Goal: Transaction & Acquisition: Book appointment/travel/reservation

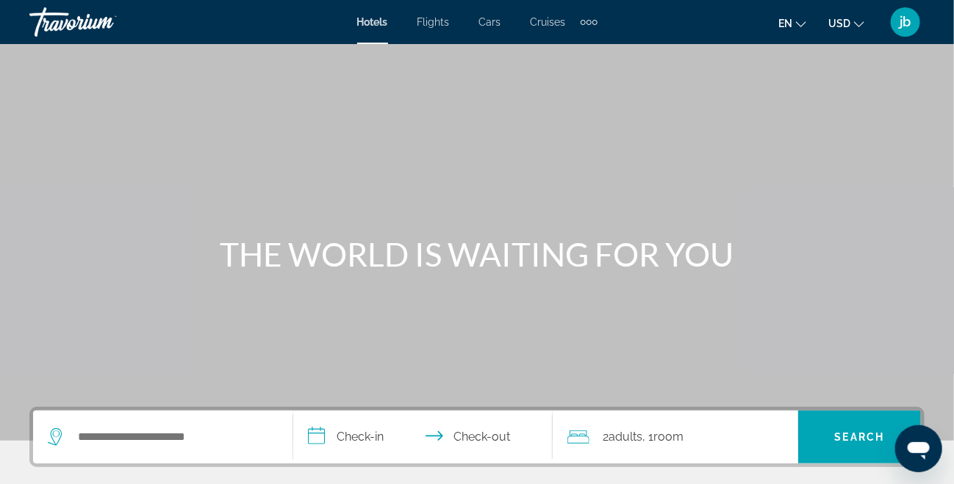
scroll to position [147, 0]
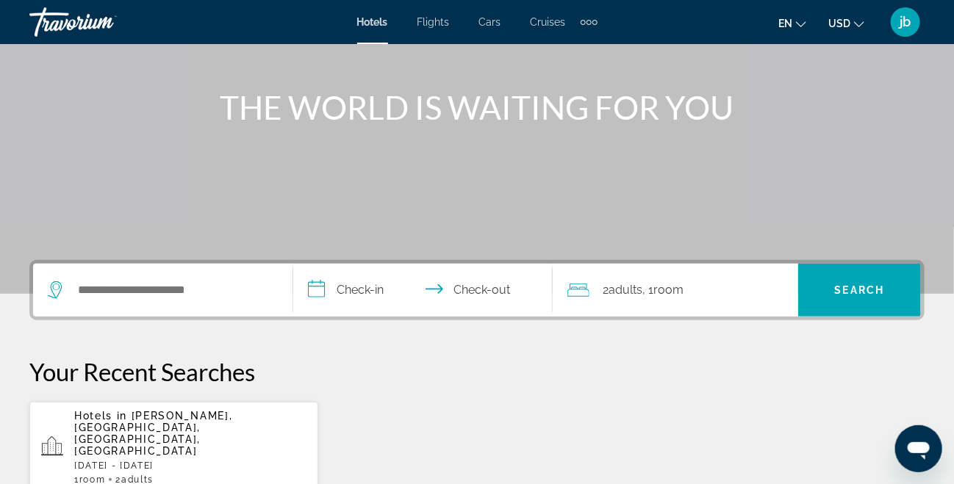
click at [317, 294] on input "**********" at bounding box center [426, 292] width 266 height 57
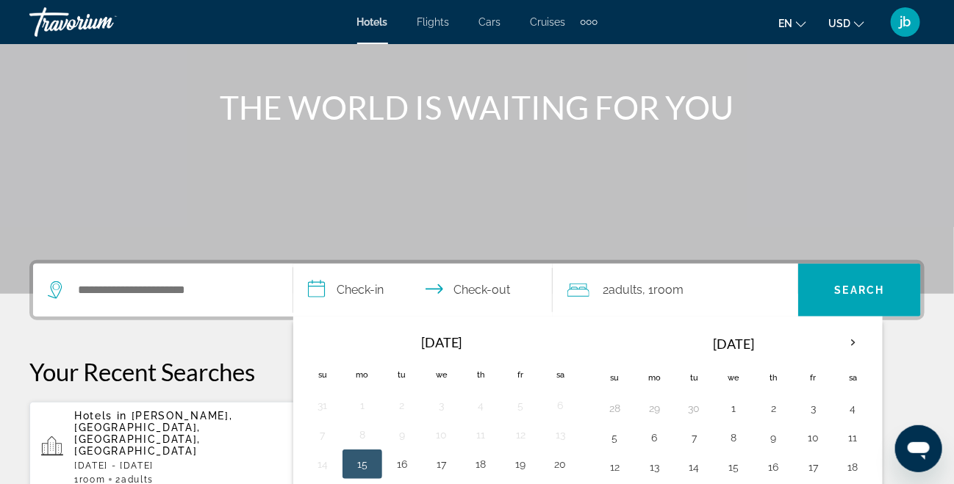
scroll to position [358, 0]
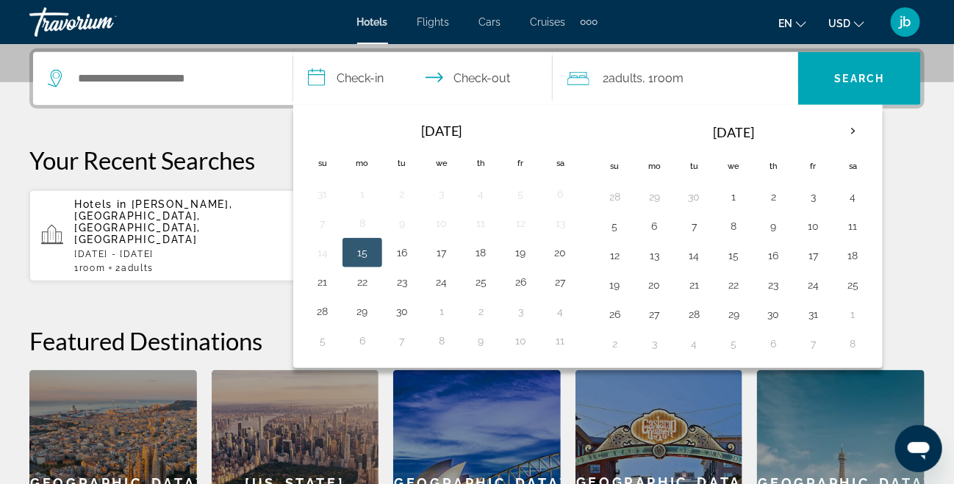
click at [173, 223] on div "Hotels in [GEOGRAPHIC_DATA], [GEOGRAPHIC_DATA], [GEOGRAPHIC_DATA], [GEOGRAPHIC_…" at bounding box center [190, 235] width 232 height 75
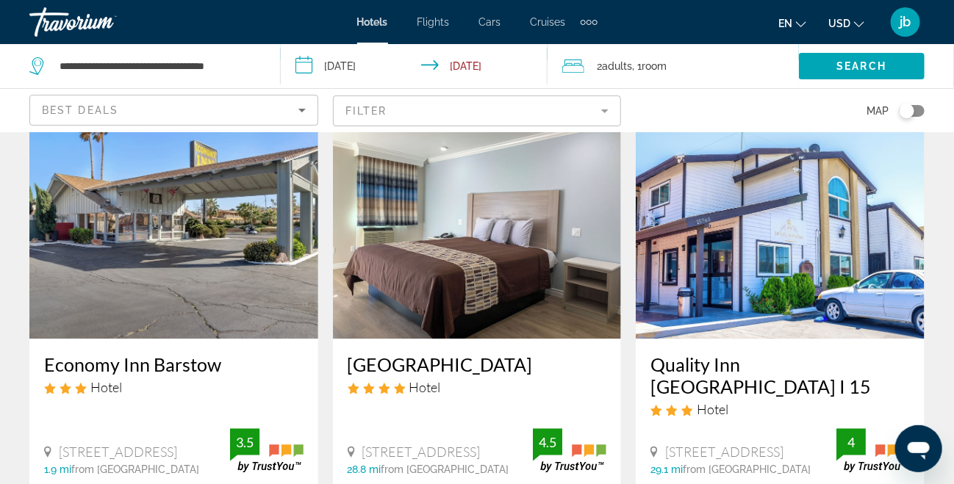
scroll to position [1469, 0]
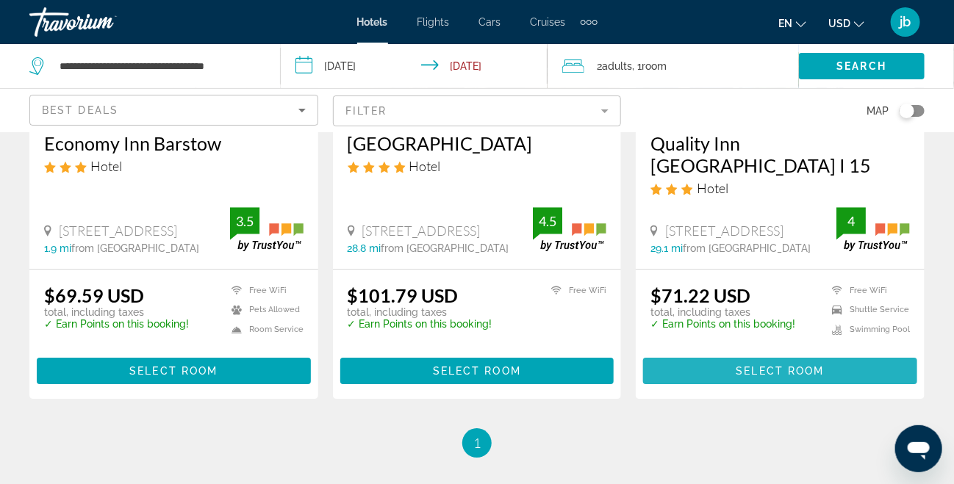
click at [731, 353] on span "Main content" at bounding box center [780, 370] width 274 height 35
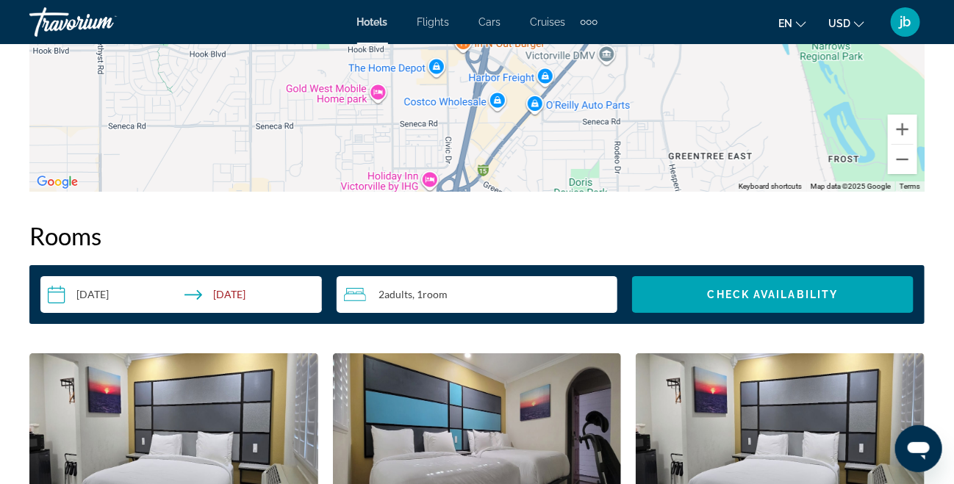
scroll to position [2057, 0]
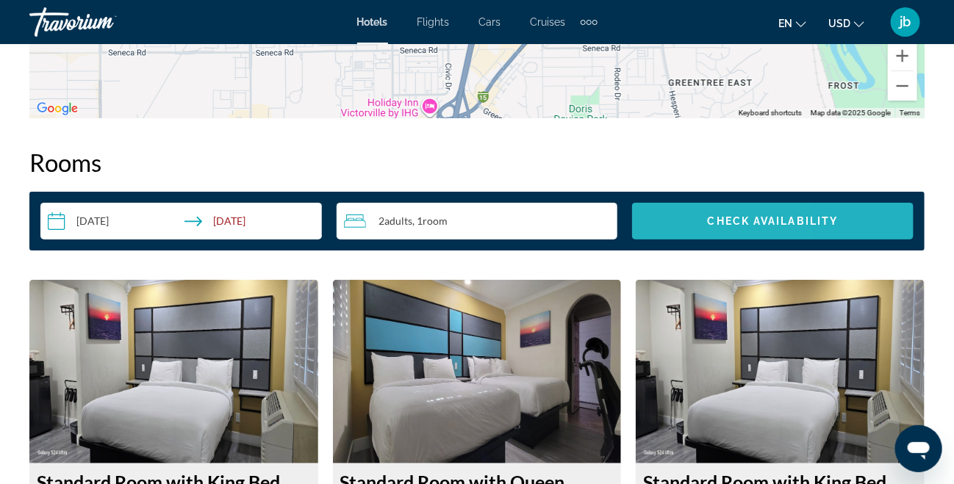
click at [676, 232] on span "Search widget" at bounding box center [772, 220] width 281 height 35
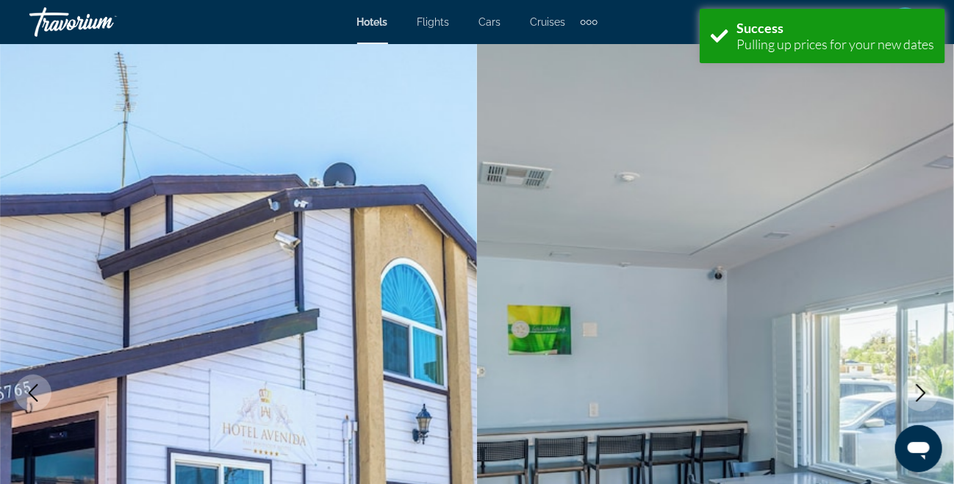
scroll to position [2116, 0]
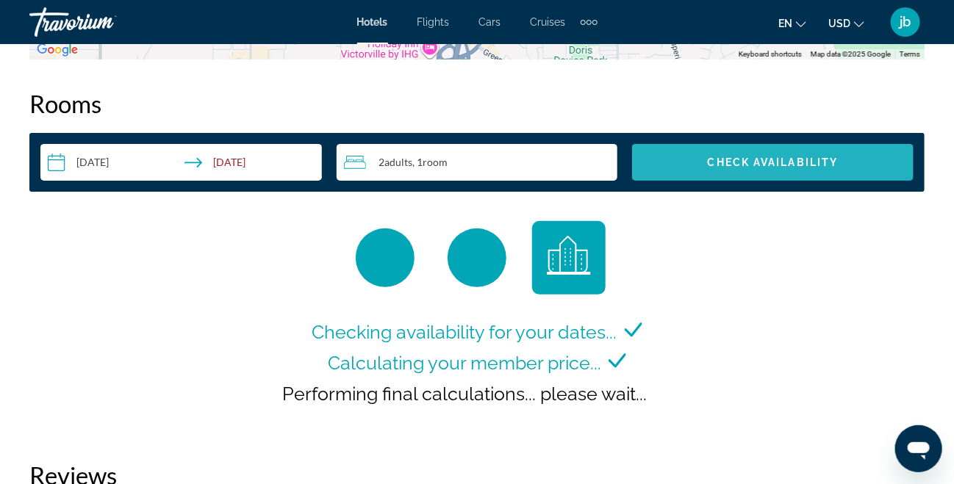
click at [673, 156] on span "Search widget" at bounding box center [772, 162] width 281 height 35
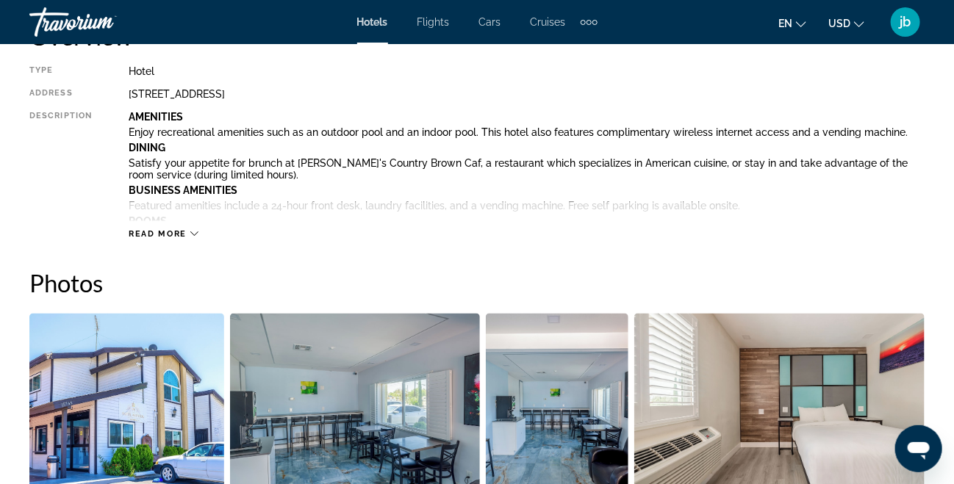
scroll to position [646, 0]
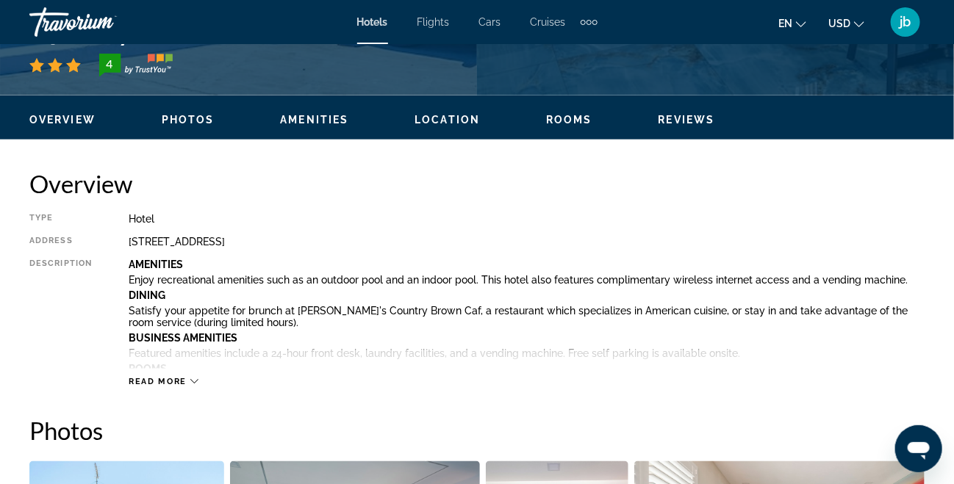
click at [573, 125] on span "Rooms" at bounding box center [569, 120] width 46 height 12
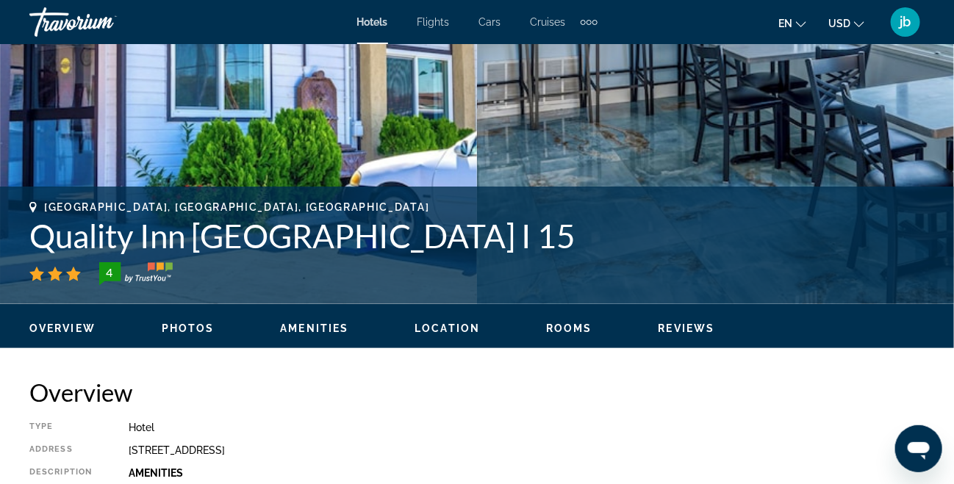
scroll to position [364, 0]
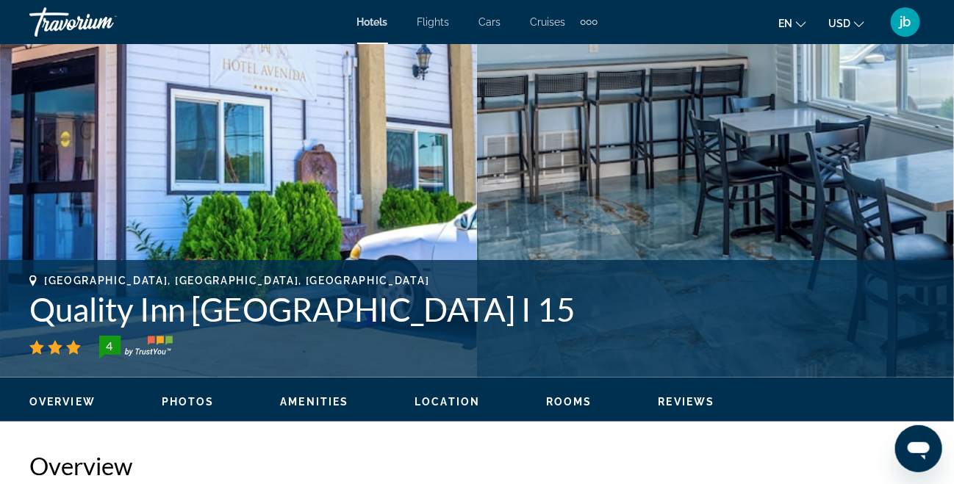
click at [263, 324] on h1 "Quality Inn [GEOGRAPHIC_DATA] I 15" at bounding box center [476, 309] width 895 height 38
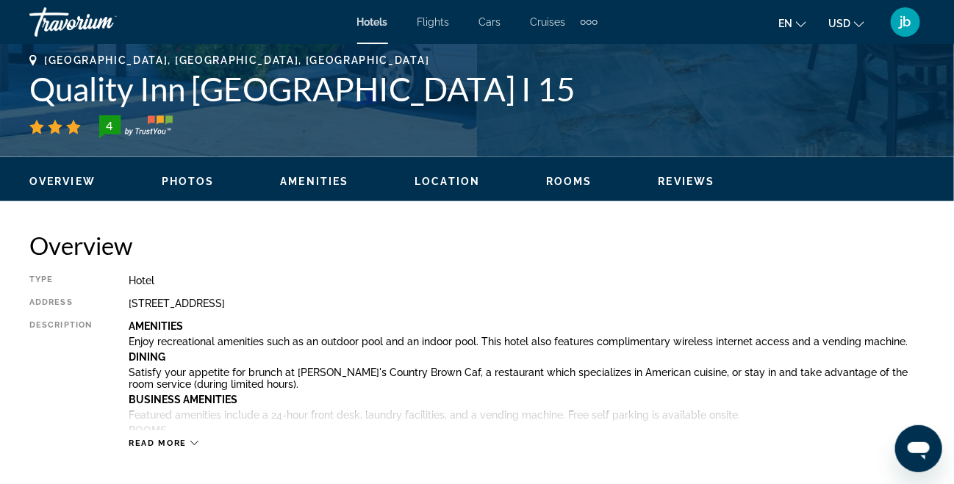
scroll to position [658, 0]
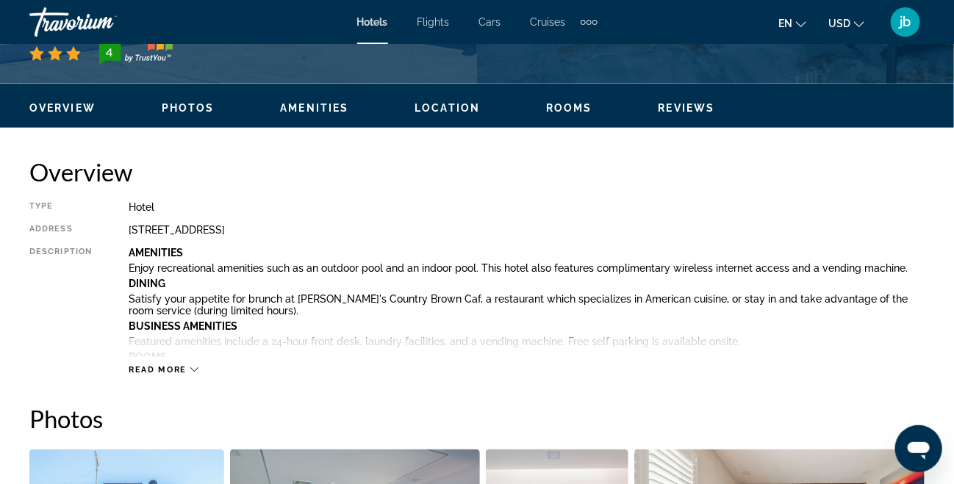
click at [169, 369] on span "Read more" at bounding box center [158, 370] width 58 height 10
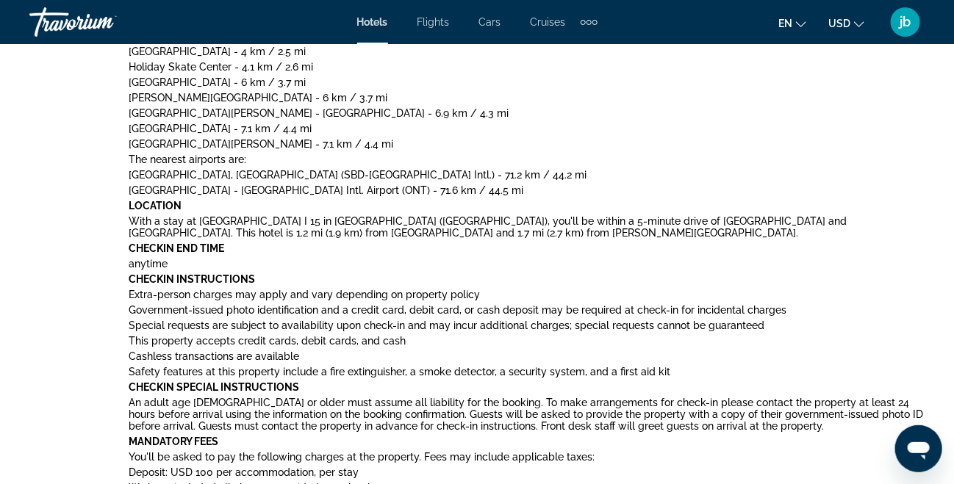
scroll to position [1246, 0]
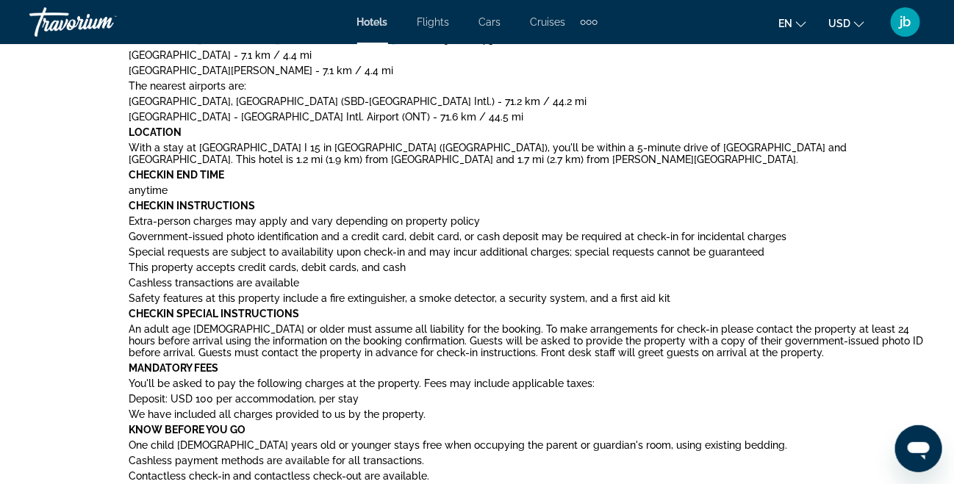
click at [931, 448] on div "Open messaging window" at bounding box center [917, 448] width 44 height 44
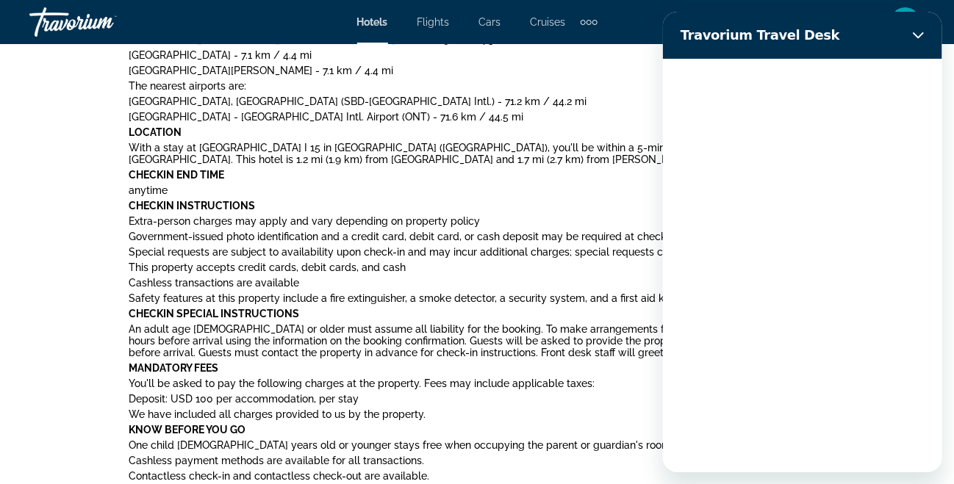
scroll to position [0, 0]
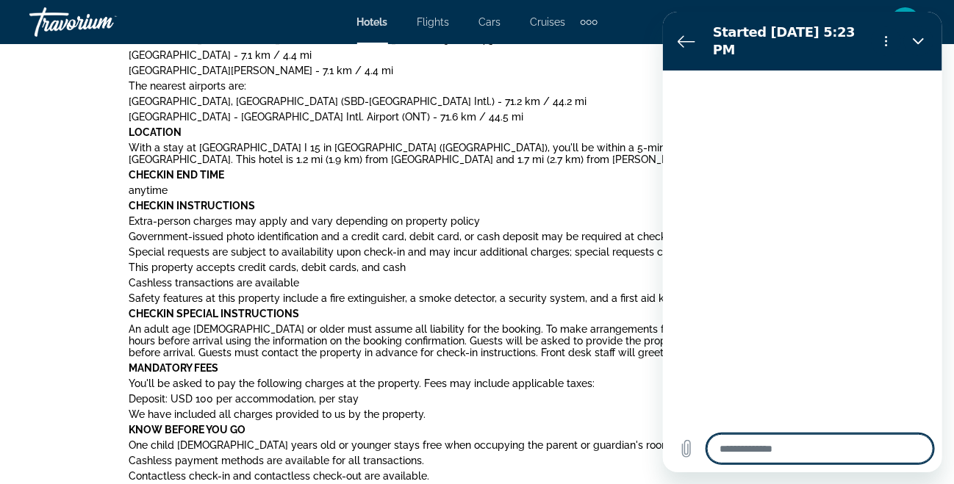
type textarea "*"
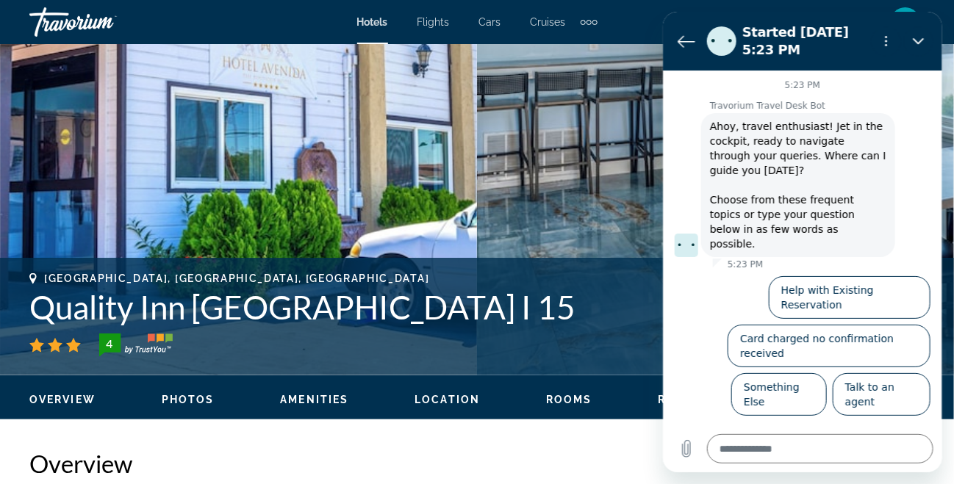
scroll to position [514, 0]
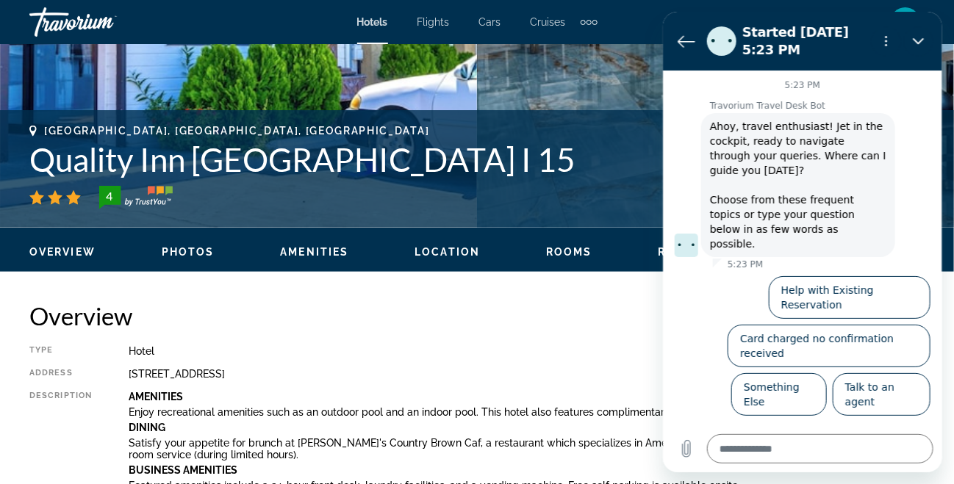
click at [563, 255] on span "Rooms" at bounding box center [569, 252] width 46 height 12
